Goal: Information Seeking & Learning: Learn about a topic

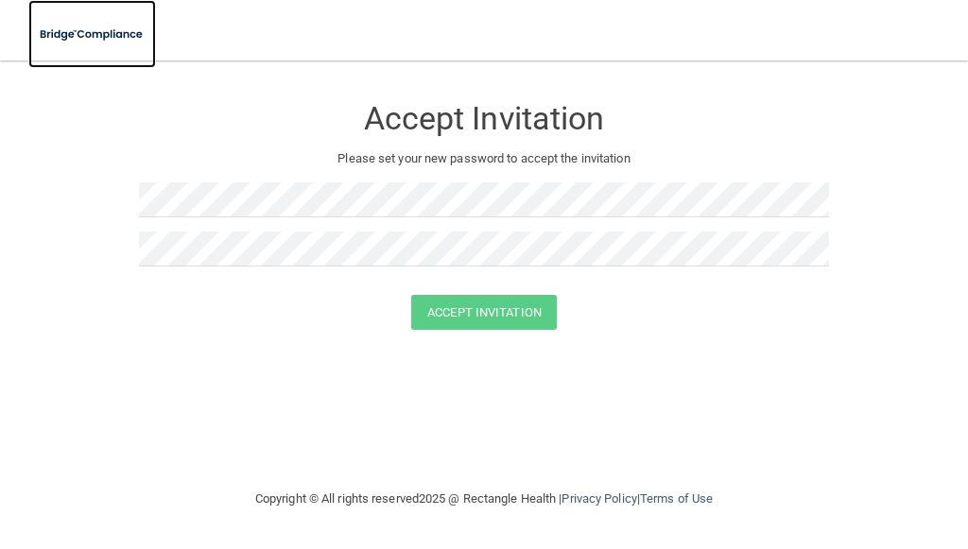
click at [74, 42] on img at bounding box center [92, 34] width 128 height 39
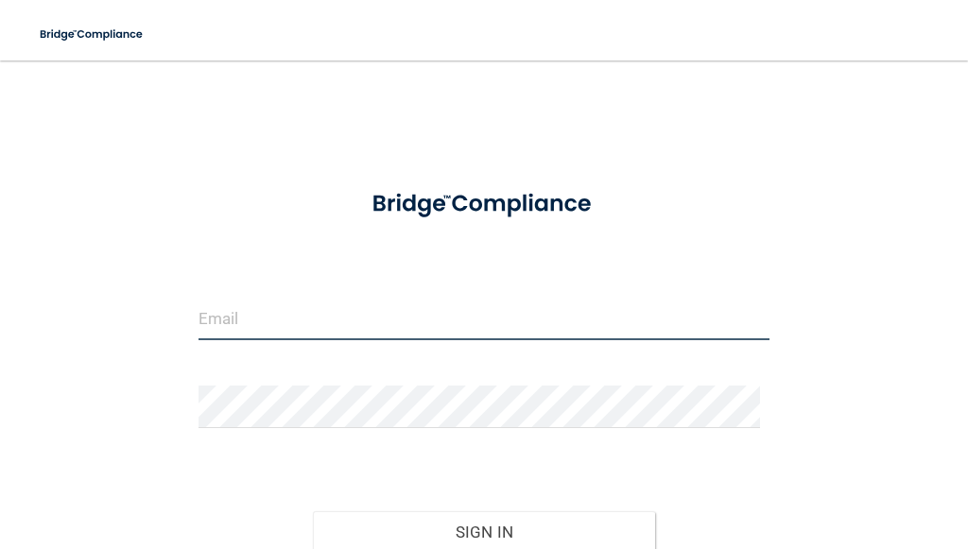
type input "IMELDAS32@GMAIL.COM"
drag, startPoint x: 435, startPoint y: 319, endPoint x: 0, endPoint y: 327, distance: 434.8
click at [0, 327] on main "IMELDAS32@GMAIL.COM Invalid email/password. You don't have permission to access…" at bounding box center [484, 304] width 968 height 489
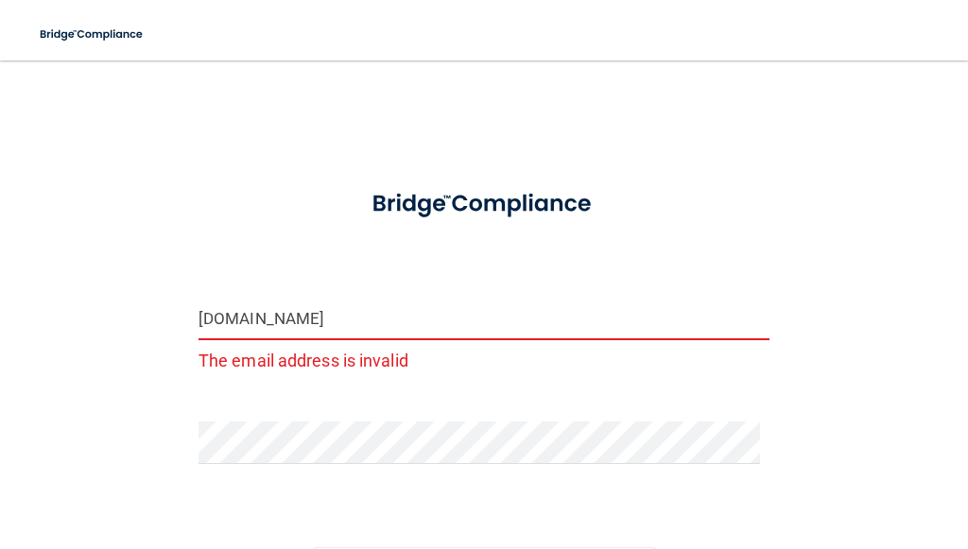
click at [281, 322] on input "ajgilliam022gmail.com" at bounding box center [483, 319] width 571 height 43
click at [255, 409] on form "ajgilliam02gmail.com The email address is invalid Invalid email/password. You d…" at bounding box center [483, 428] width 571 height 508
click at [0, 381] on main "ajgilliam02gmail.com The email address is invalid Invalid email/password. You d…" at bounding box center [484, 304] width 968 height 489
click at [226, 254] on form "ajgilliam02gmail.com The email address is invalid Invalid email/password. You d…" at bounding box center [483, 428] width 571 height 508
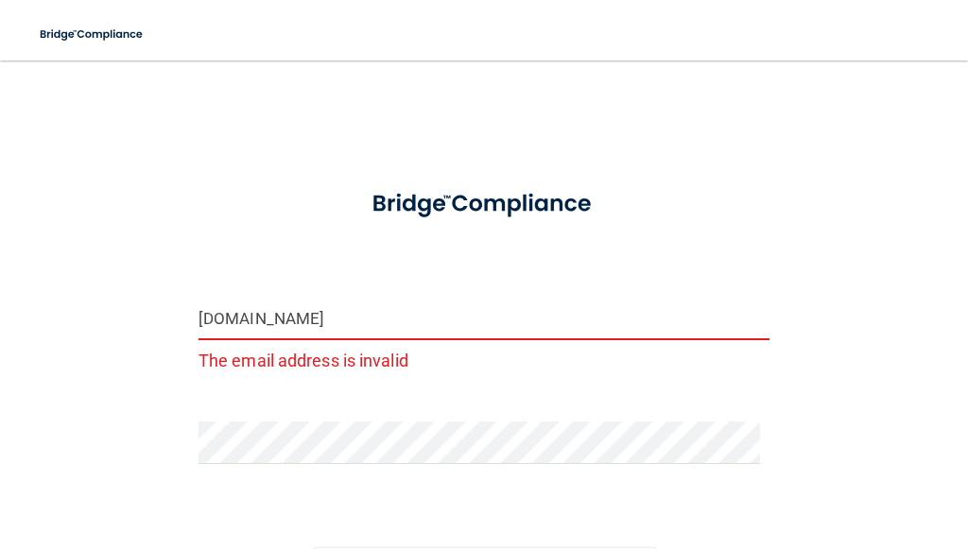
drag, startPoint x: 223, startPoint y: 320, endPoint x: 267, endPoint y: 321, distance: 43.5
click at [238, 320] on input "ajgilliam02gmail.com" at bounding box center [483, 319] width 571 height 43
click at [371, 328] on input "ajgilliam02gmail.com" at bounding box center [483, 319] width 571 height 43
type input "a"
type input "[EMAIL_ADDRESS][DOMAIN_NAME]"
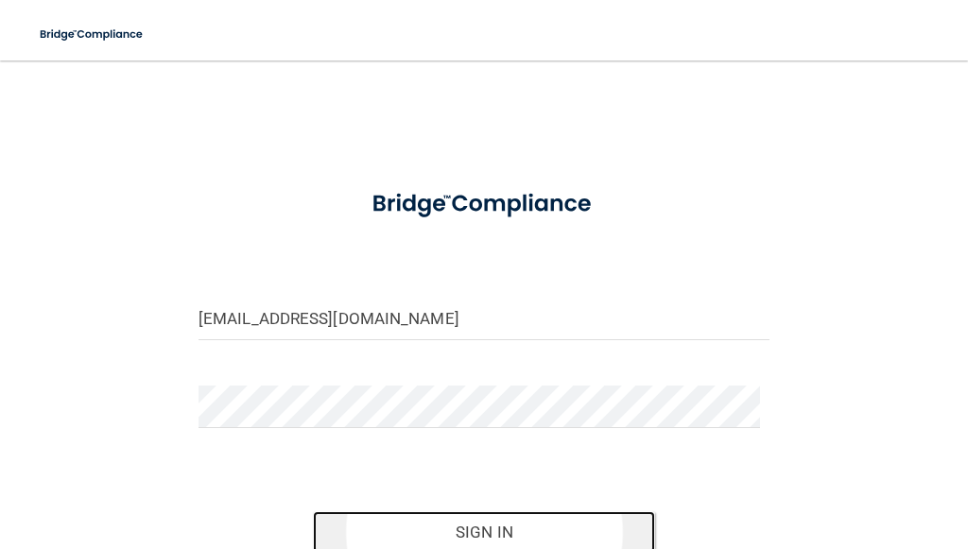
click at [457, 539] on button "Sign In" at bounding box center [484, 532] width 343 height 42
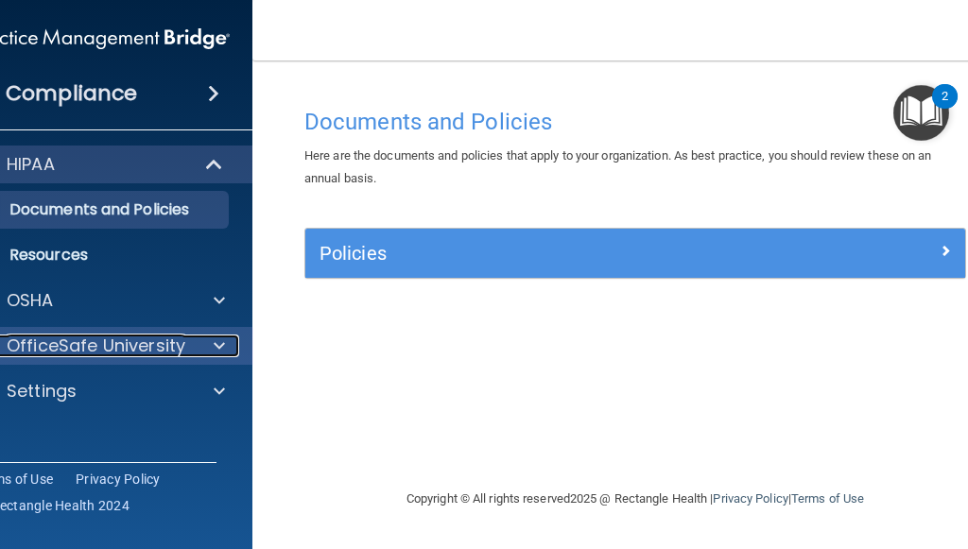
click at [124, 352] on p "OfficeSafe University" at bounding box center [96, 346] width 179 height 23
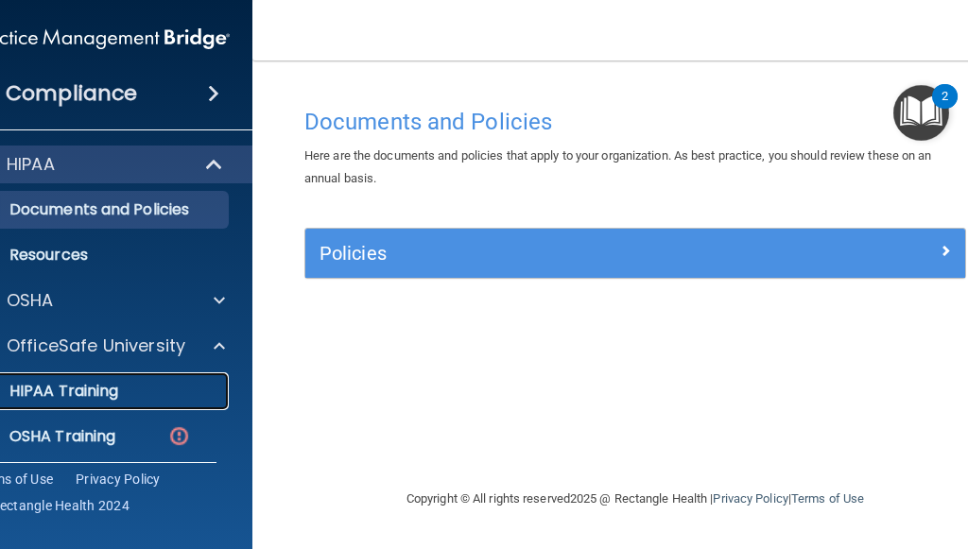
click at [102, 394] on p "HIPAA Training" at bounding box center [40, 391] width 156 height 19
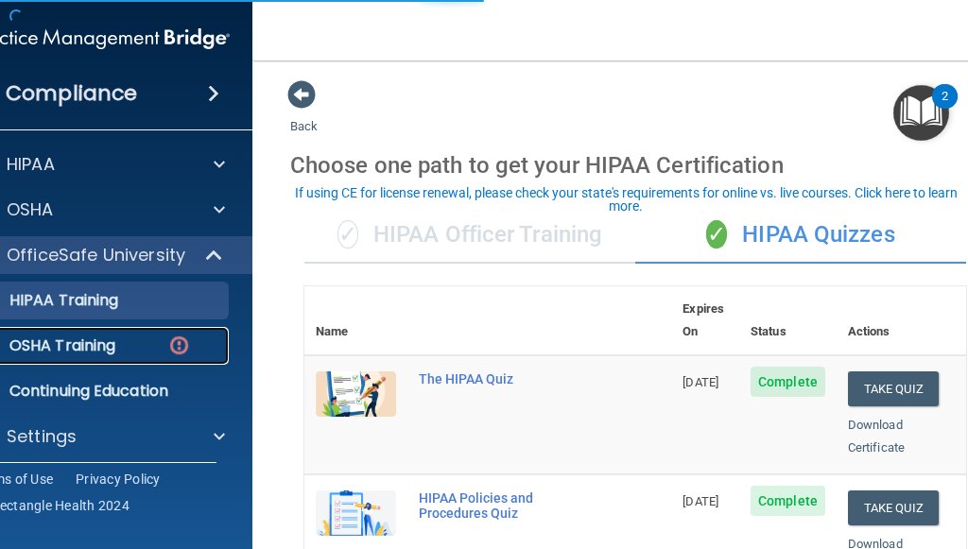
click at [169, 348] on img at bounding box center [179, 346] width 24 height 24
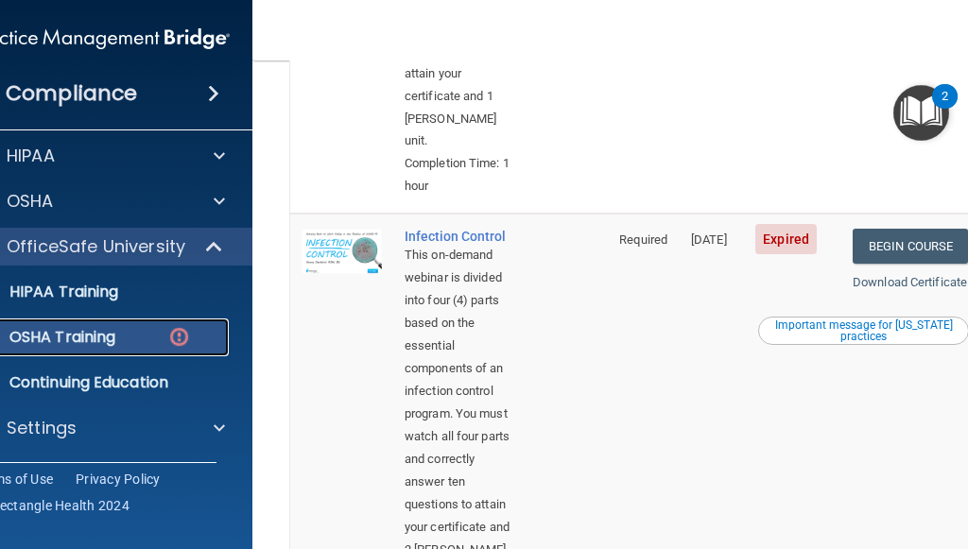
scroll to position [970, 0]
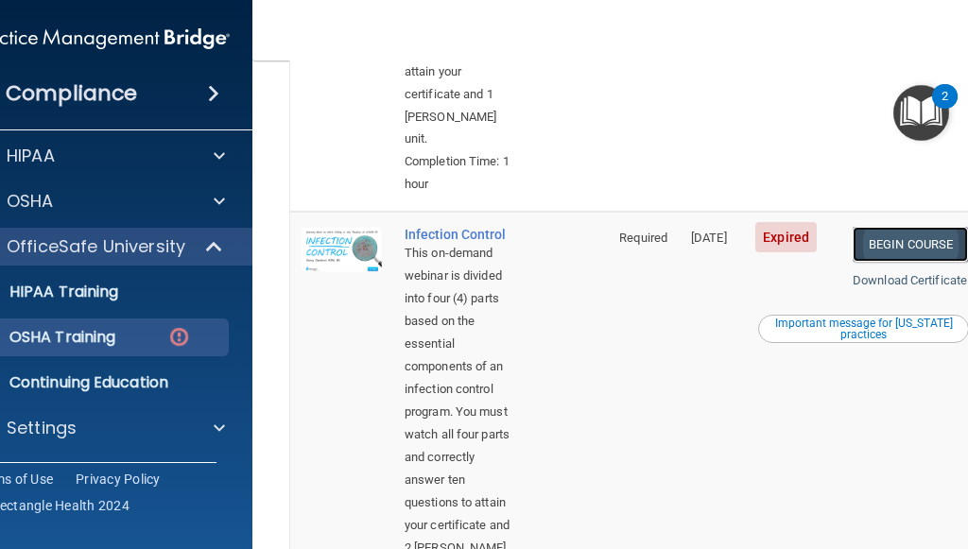
click at [893, 262] on link "Begin Course" at bounding box center [910, 244] width 115 height 35
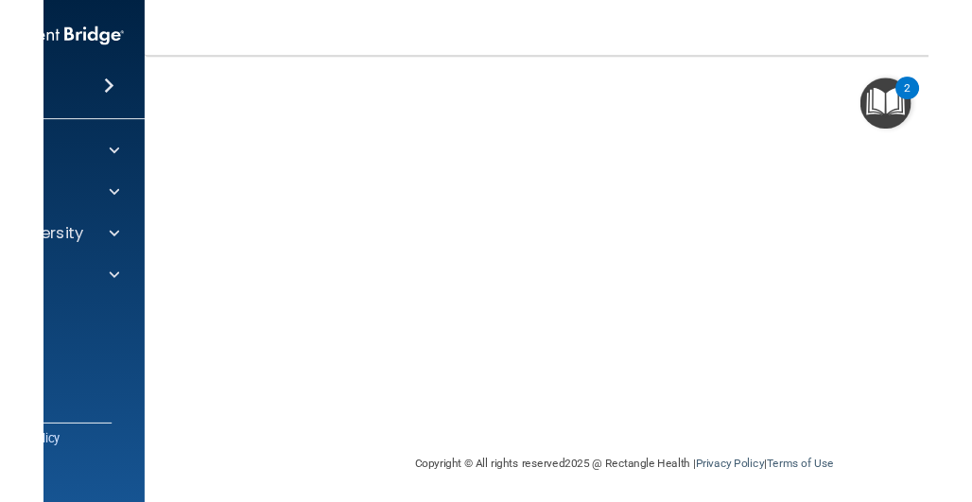
scroll to position [260, 0]
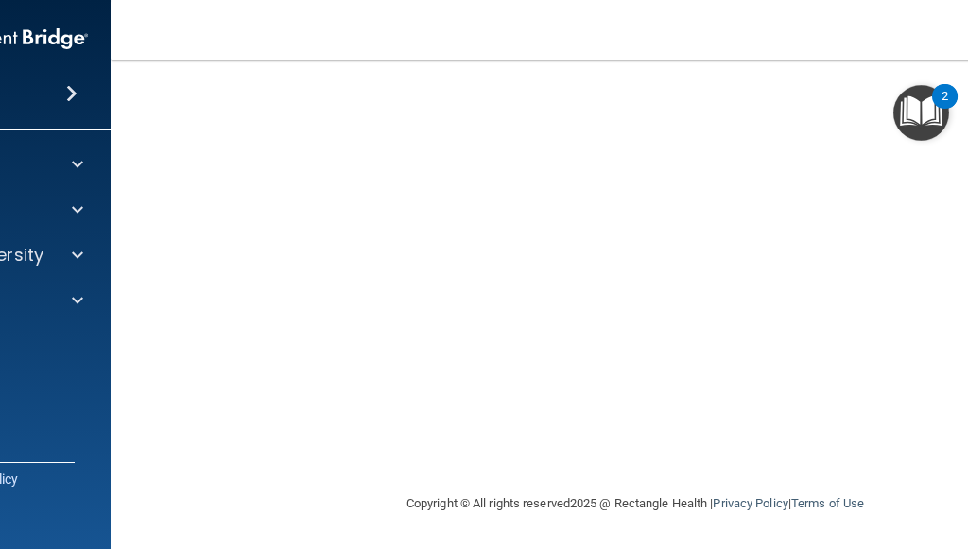
drag, startPoint x: 108, startPoint y: 502, endPoint x: 508, endPoint y: 468, distance: 401.2
click at [433, 467] on div "Compliance HIPAA Documents and Policies Report an Incident Business Associates …" at bounding box center [484, 274] width 968 height 549
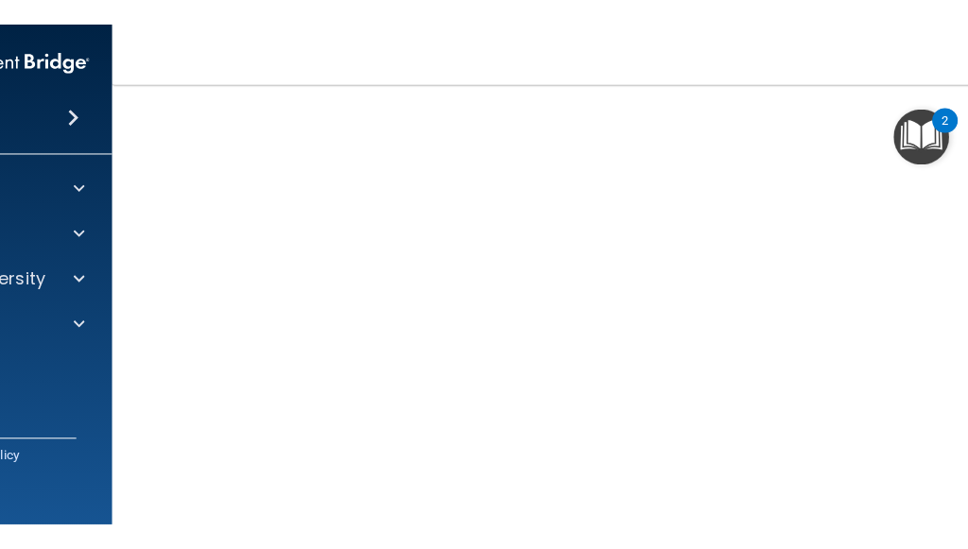
scroll to position [189, 0]
